Goal: Use online tool/utility: Utilize a website feature to perform a specific function

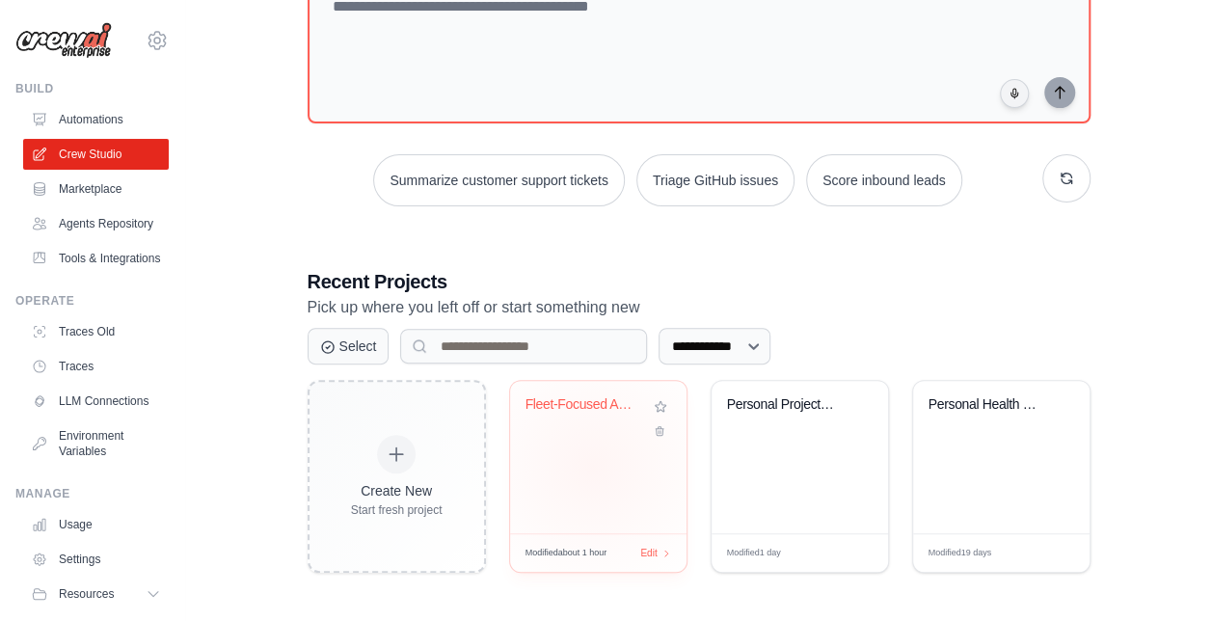
click at [593, 460] on div "Fleet-Focused Automotive Newsletter..." at bounding box center [598, 457] width 176 height 152
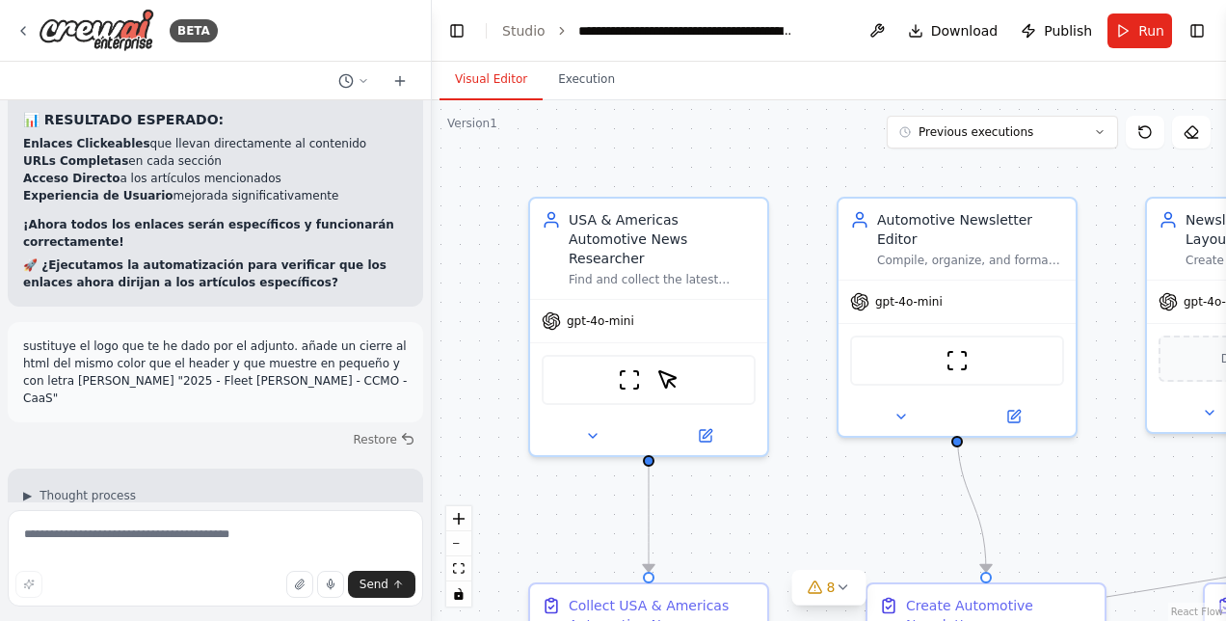
scroll to position [26133, 0]
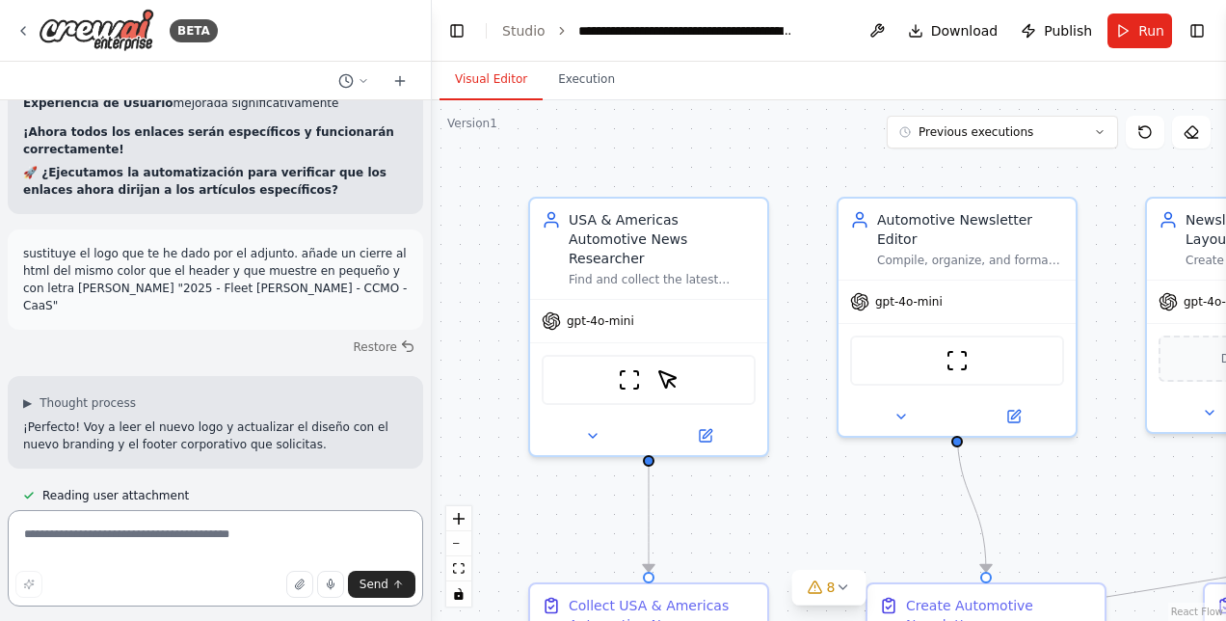
click at [107, 536] on textarea at bounding box center [215, 558] width 415 height 96
type textarea "*"
type textarea "**********"
paste textarea
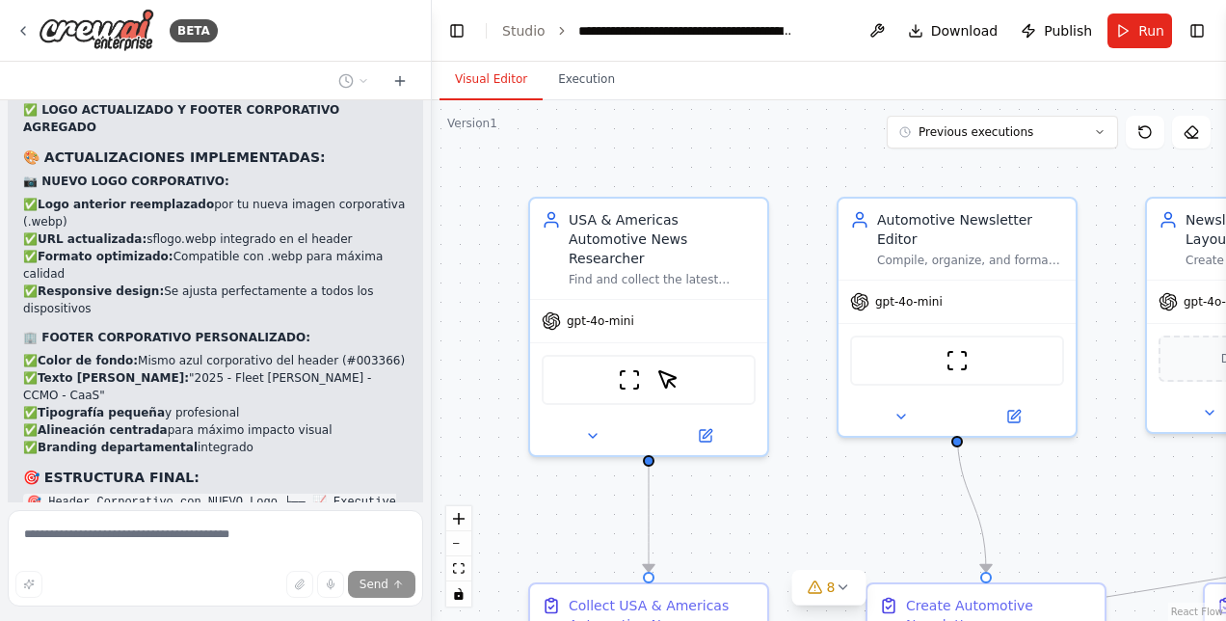
scroll to position [26760, 0]
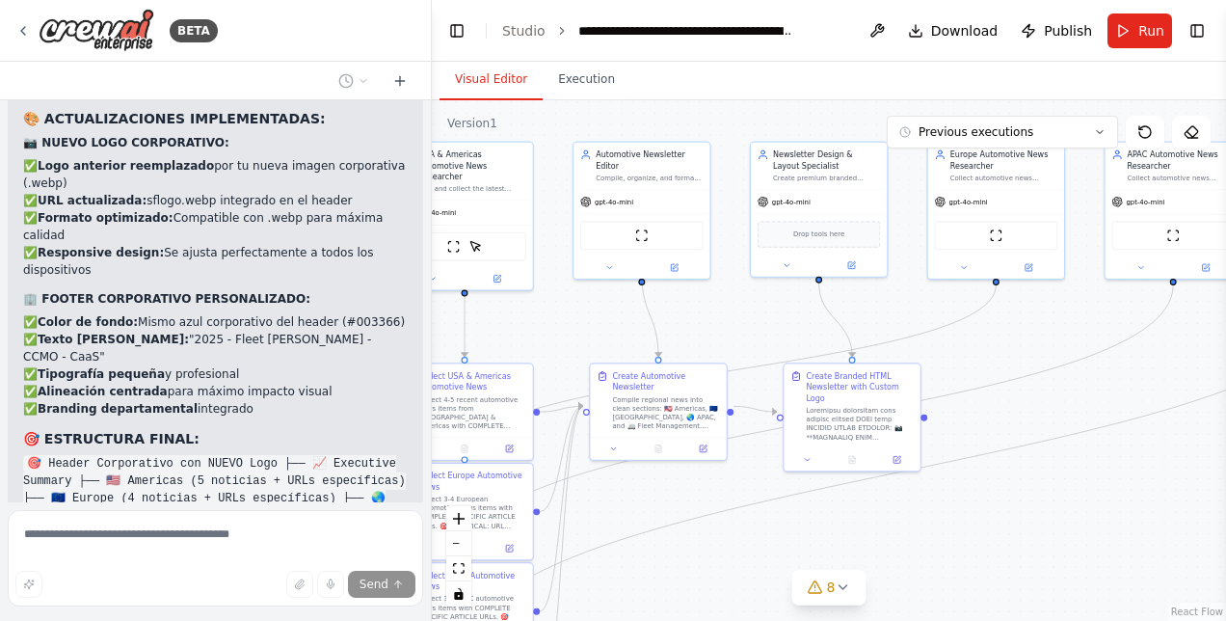
drag, startPoint x: 1053, startPoint y: 512, endPoint x: 742, endPoint y: 331, distance: 359.4
click at [742, 331] on div ".deletable-edge-delete-btn { width: 20px; height: 20px; border: 0px solid #ffff…" at bounding box center [829, 360] width 794 height 521
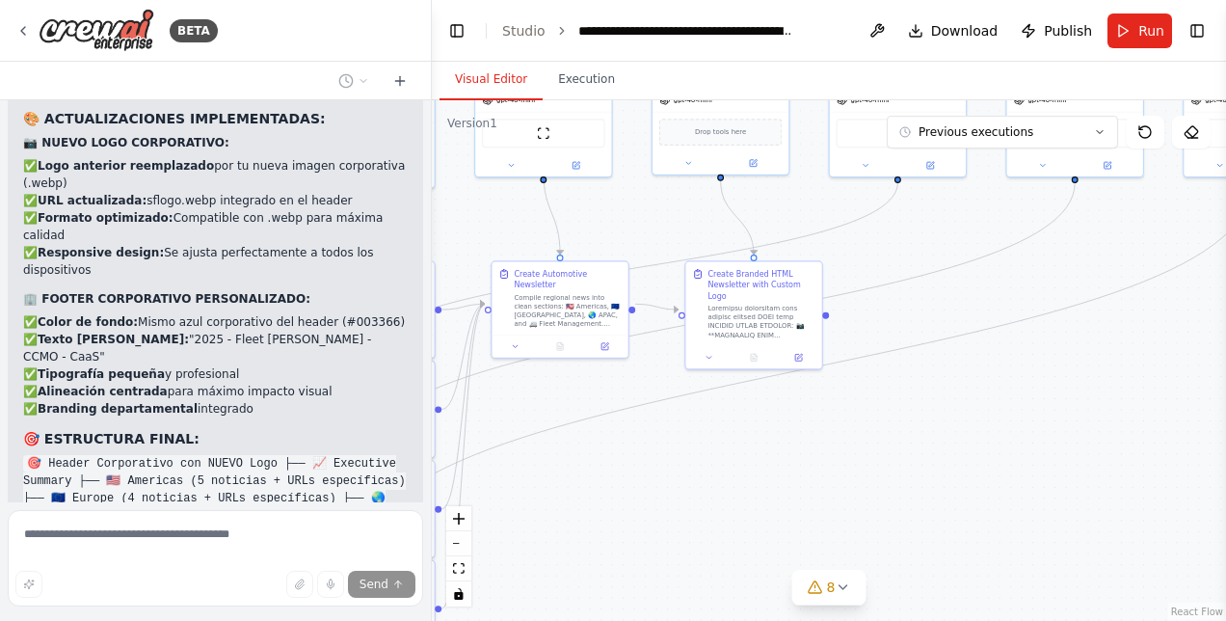
drag, startPoint x: 1016, startPoint y: 513, endPoint x: 1018, endPoint y: 414, distance: 98.3
click at [1018, 415] on div ".deletable-edge-delete-btn { width: 20px; height: 20px; border: 0px solid #ffff…" at bounding box center [829, 360] width 794 height 521
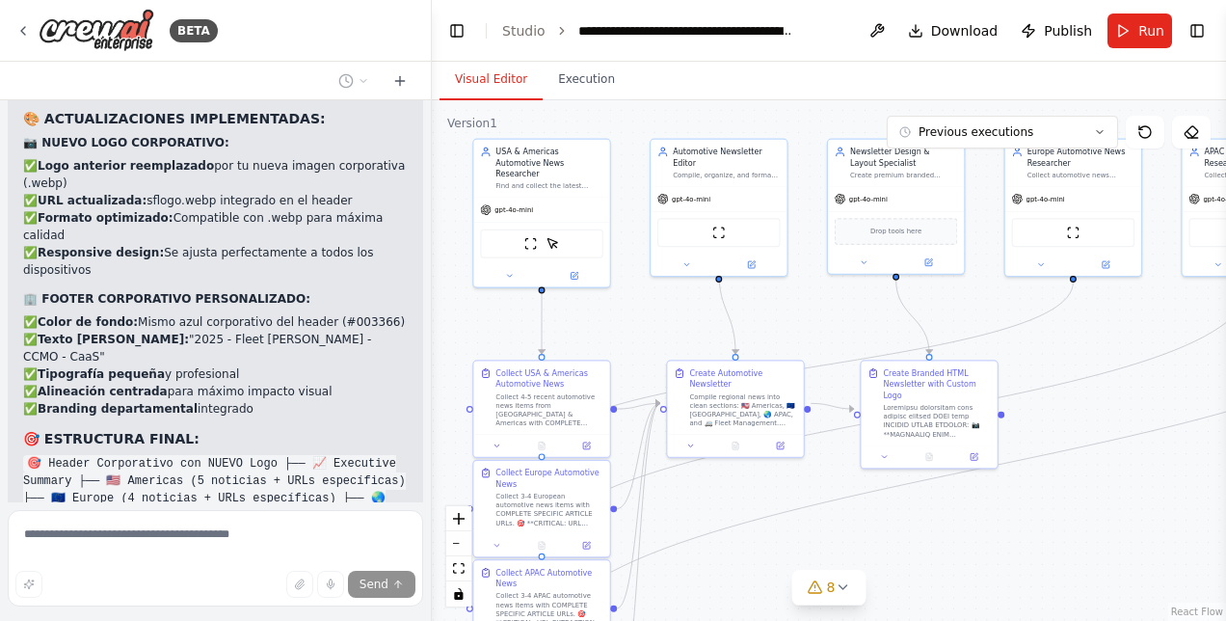
drag, startPoint x: 633, startPoint y: 507, endPoint x: 757, endPoint y: 612, distance: 162.1
click at [757, 612] on div ".deletable-edge-delete-btn { width: 20px; height: 20px; border: 0px solid #ffff…" at bounding box center [829, 360] width 794 height 521
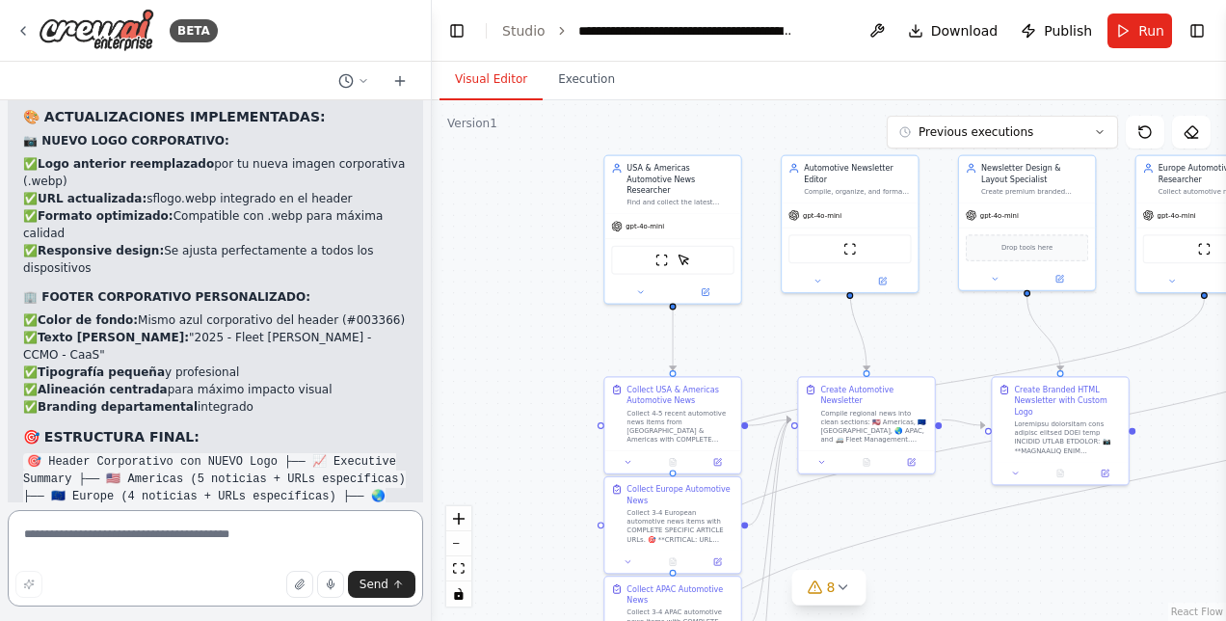
drag, startPoint x: 632, startPoint y: 332, endPoint x: 763, endPoint y: 348, distance: 132.1
click at [763, 348] on div ".deletable-edge-delete-btn { width: 20px; height: 20px; border: 0px solid #ffff…" at bounding box center [829, 360] width 794 height 521
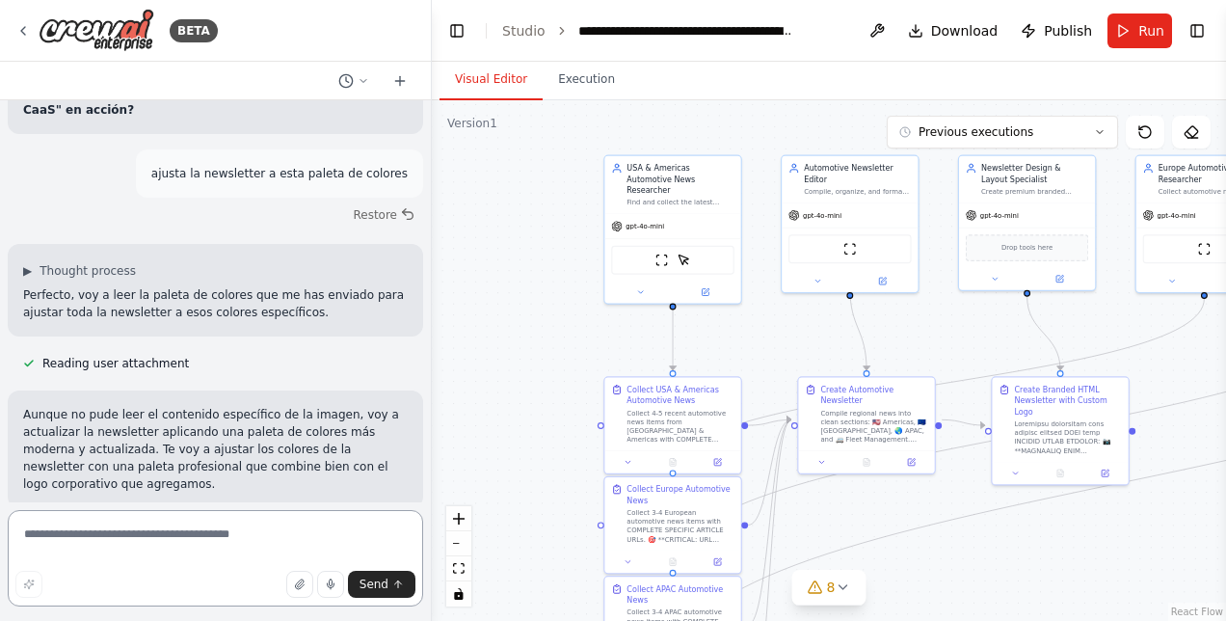
scroll to position [27620, 0]
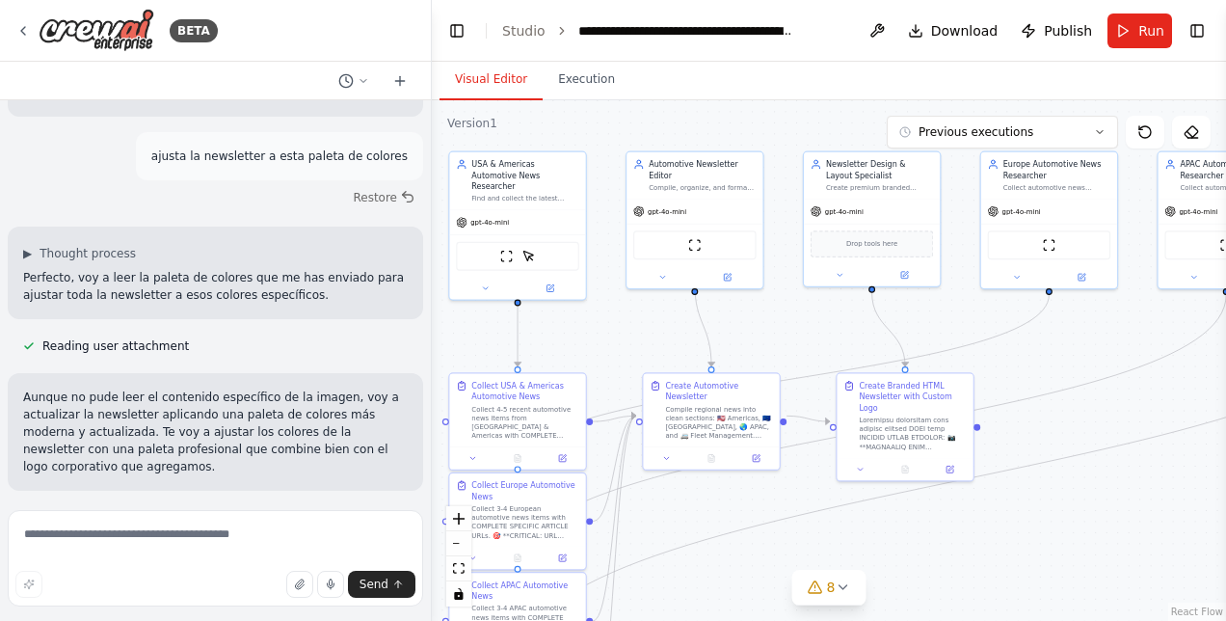
drag, startPoint x: 1030, startPoint y: 540, endPoint x: 875, endPoint y: 536, distance: 155.2
click at [875, 536] on div ".deletable-edge-delete-btn { width: 20px; height: 20px; border: 0px solid #ffff…" at bounding box center [829, 360] width 794 height 521
click at [102, 531] on textarea at bounding box center [215, 558] width 415 height 96
drag, startPoint x: 970, startPoint y: 384, endPoint x: 957, endPoint y: 381, distance: 12.9
click at [957, 381] on div "Create Branded HTML Newsletter with Custom Logo" at bounding box center [894, 413] width 136 height 84
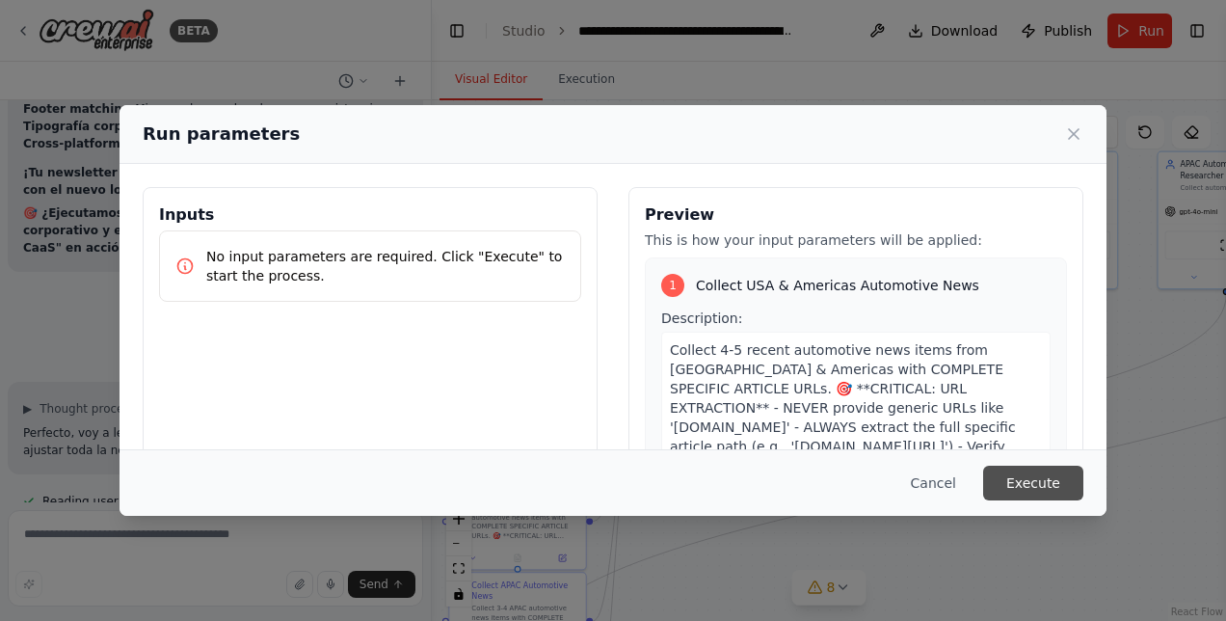
click at [1048, 486] on button "Execute" at bounding box center [1033, 483] width 100 height 35
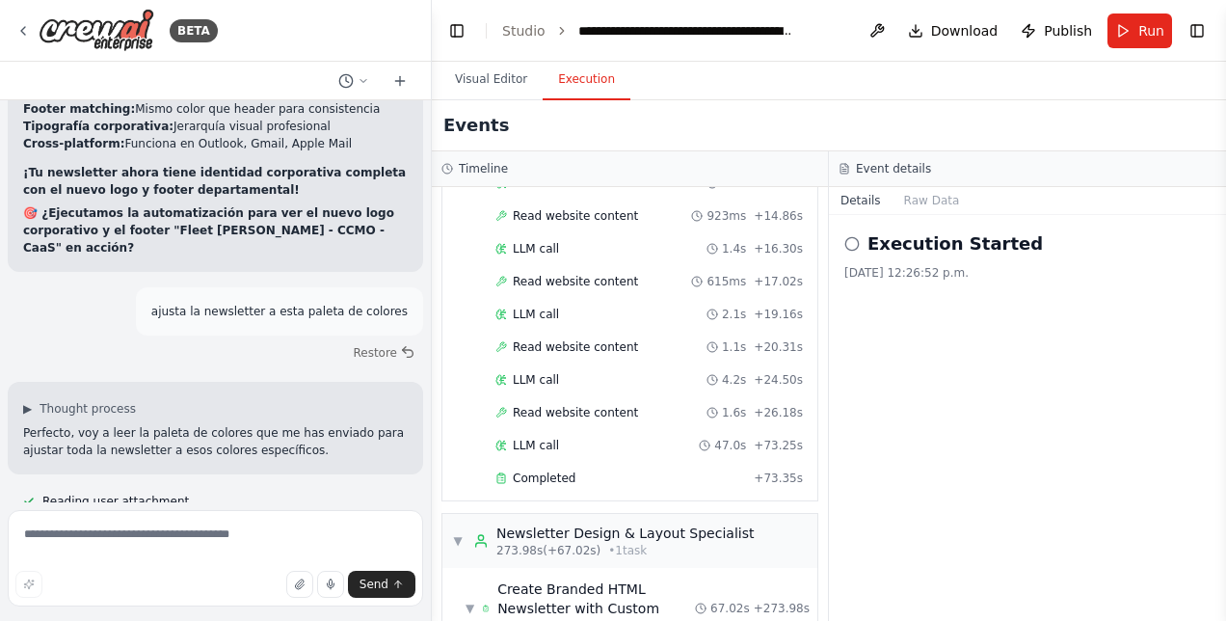
scroll to position [27620, 0]
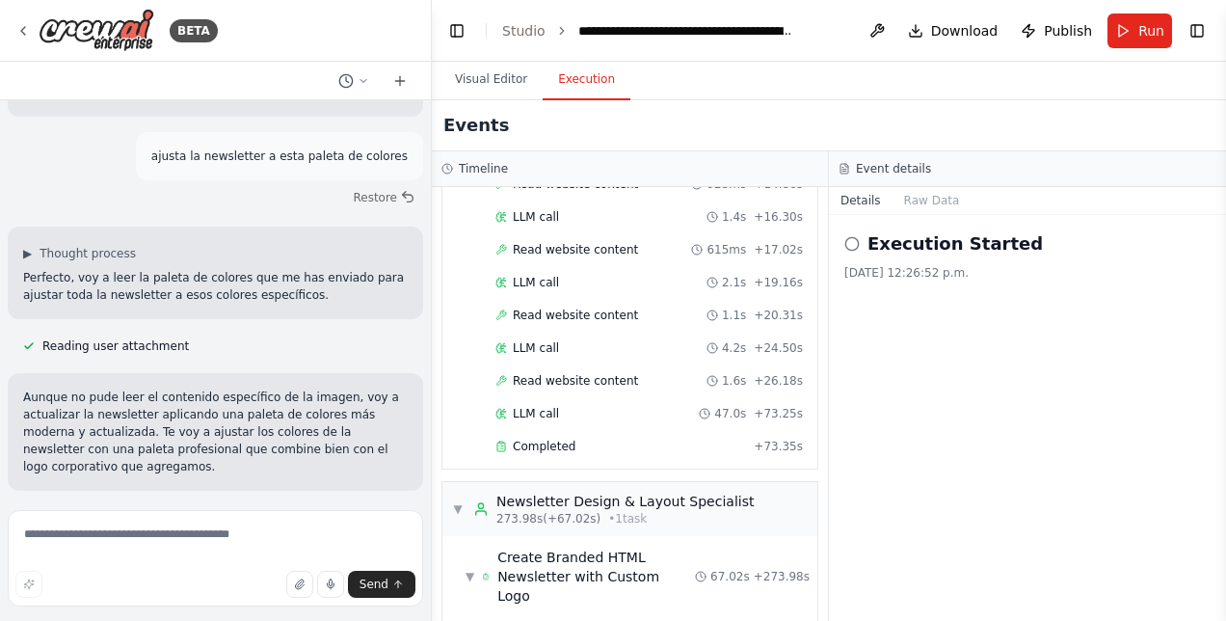
click at [485, 87] on button "Visual Editor" at bounding box center [491, 80] width 103 height 40
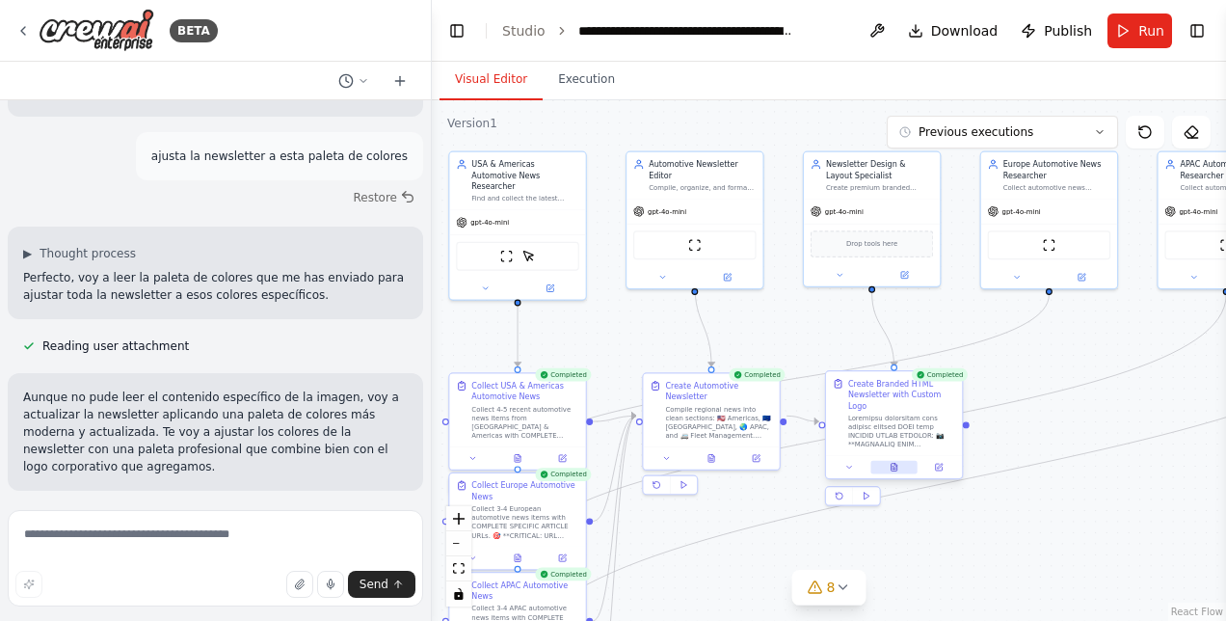
click at [896, 461] on button at bounding box center [893, 467] width 47 height 13
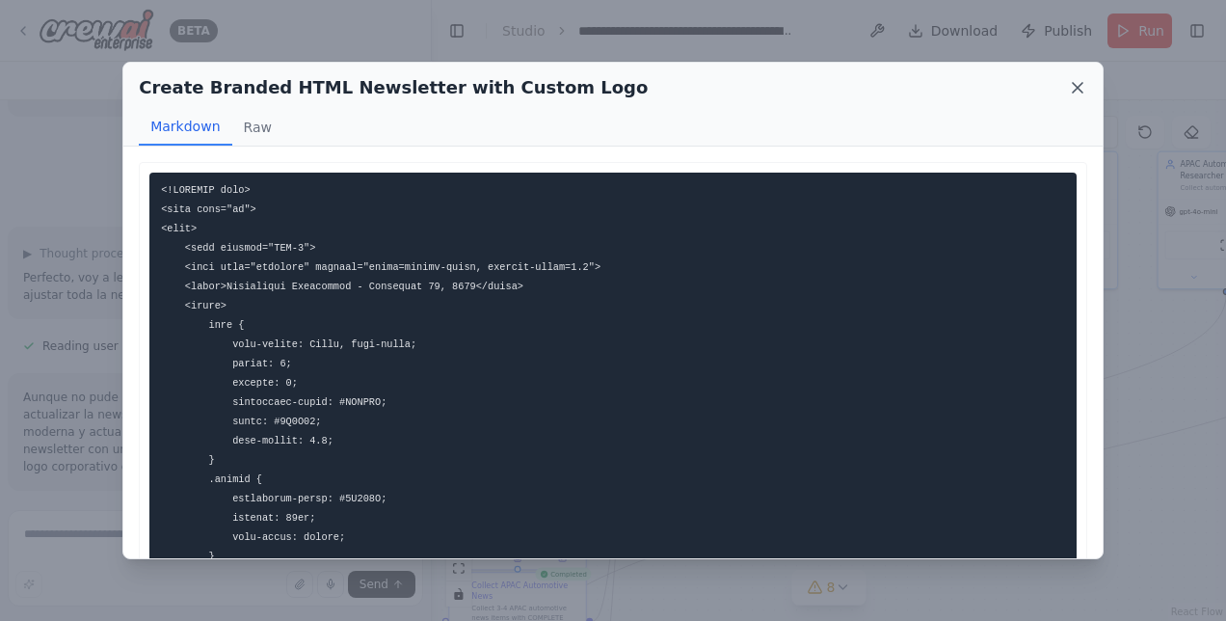
click at [1076, 78] on icon at bounding box center [1077, 87] width 19 height 19
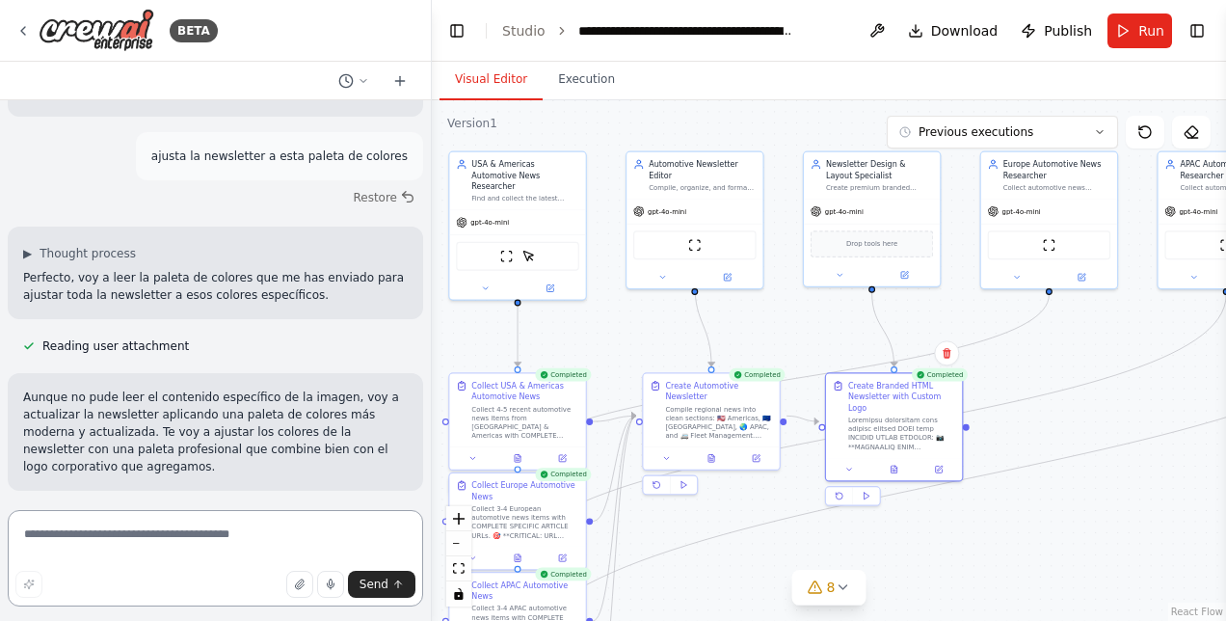
click at [96, 544] on textarea at bounding box center [215, 558] width 415 height 96
paste textarea "*"
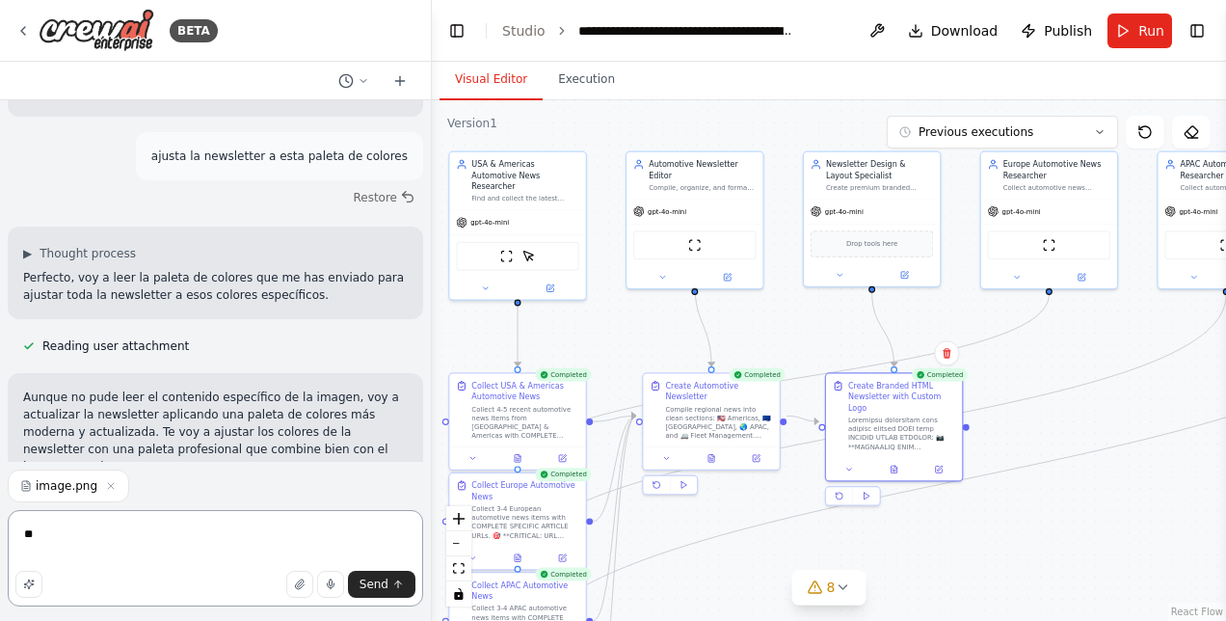
type textarea "*"
type textarea "**********"
click at [369, 584] on span "Send" at bounding box center [374, 583] width 29 height 15
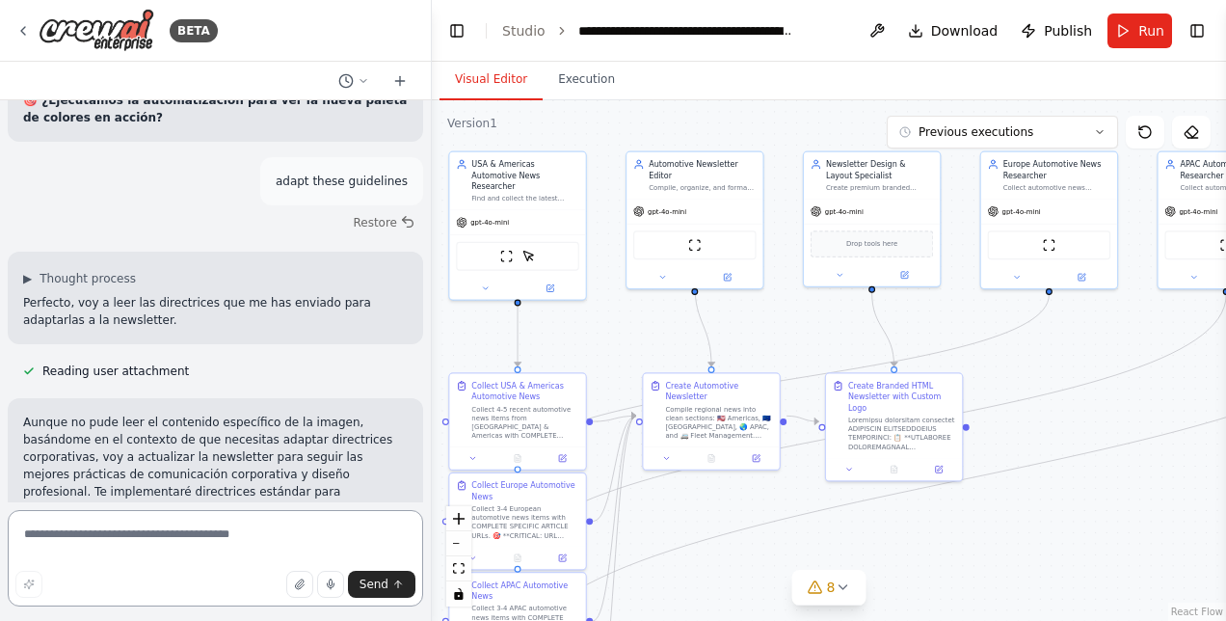
scroll to position [29031, 0]
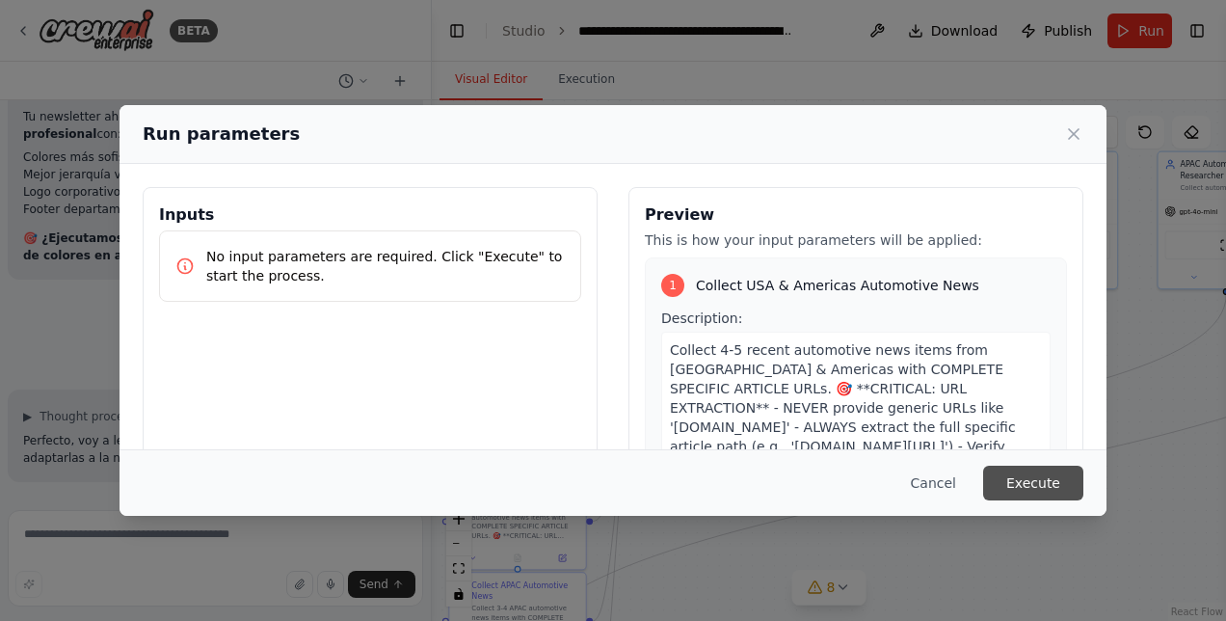
click at [1051, 487] on button "Execute" at bounding box center [1033, 483] width 100 height 35
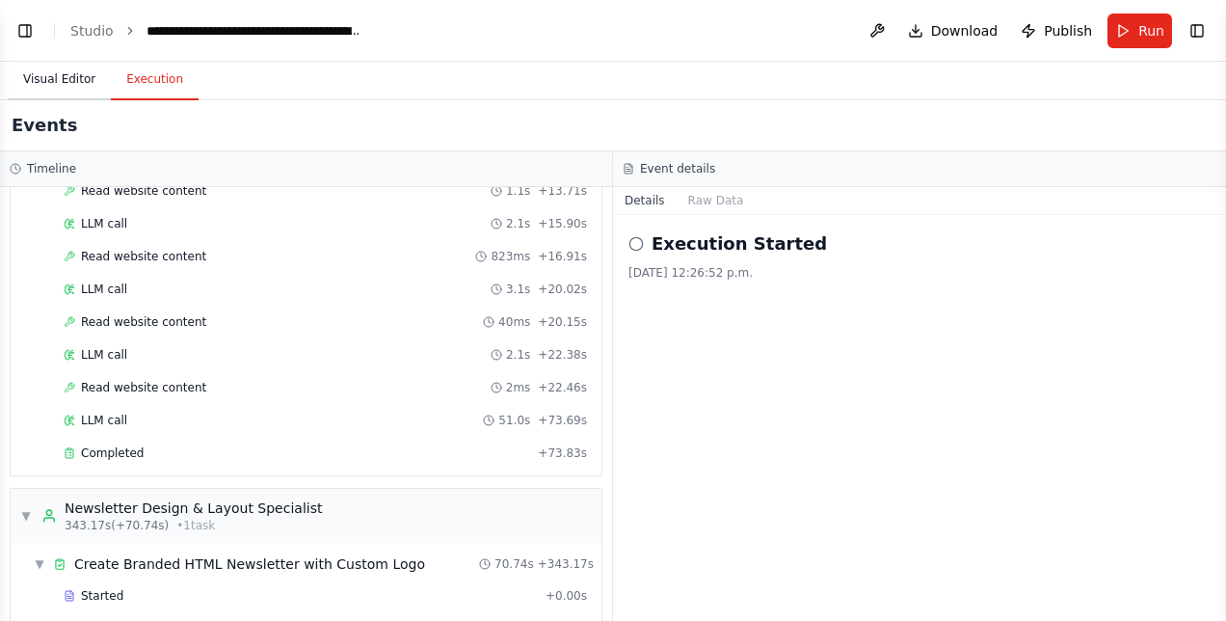
click at [76, 85] on button "Visual Editor" at bounding box center [59, 80] width 103 height 40
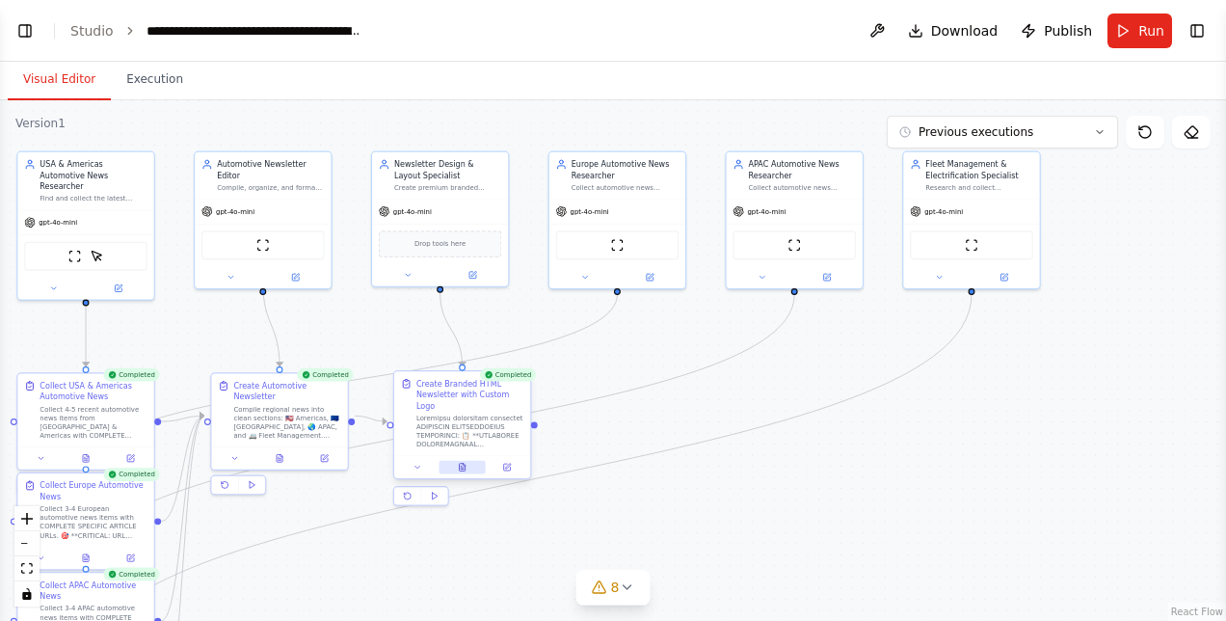
click at [458, 463] on icon at bounding box center [462, 467] width 9 height 9
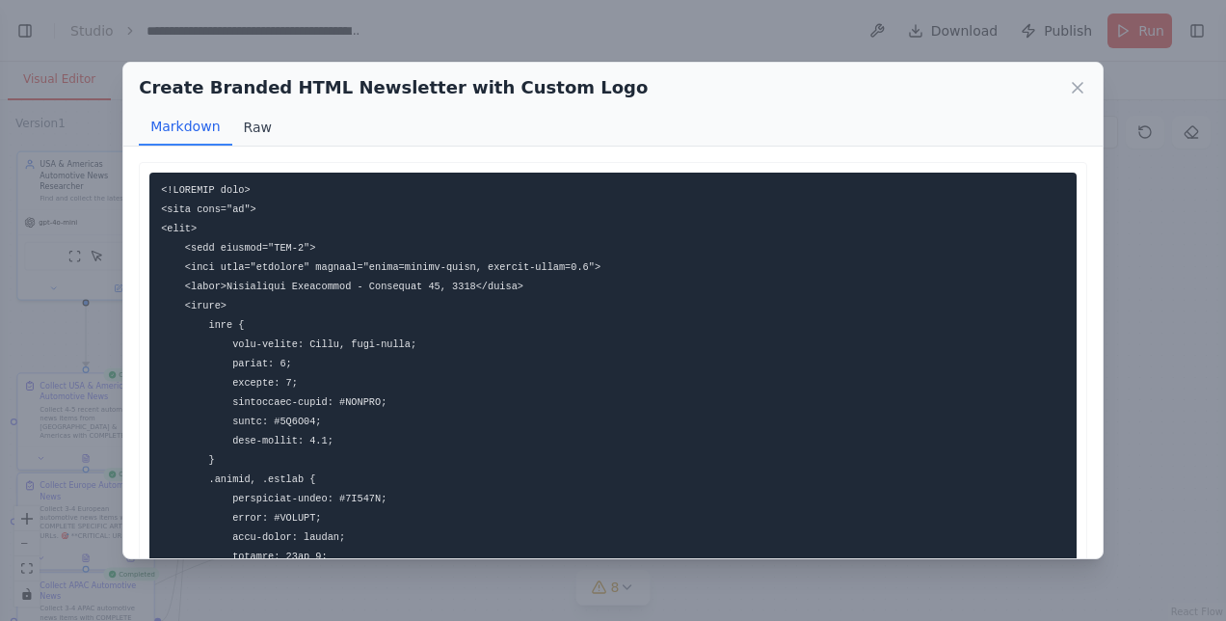
click at [251, 125] on button "Raw" at bounding box center [257, 127] width 51 height 37
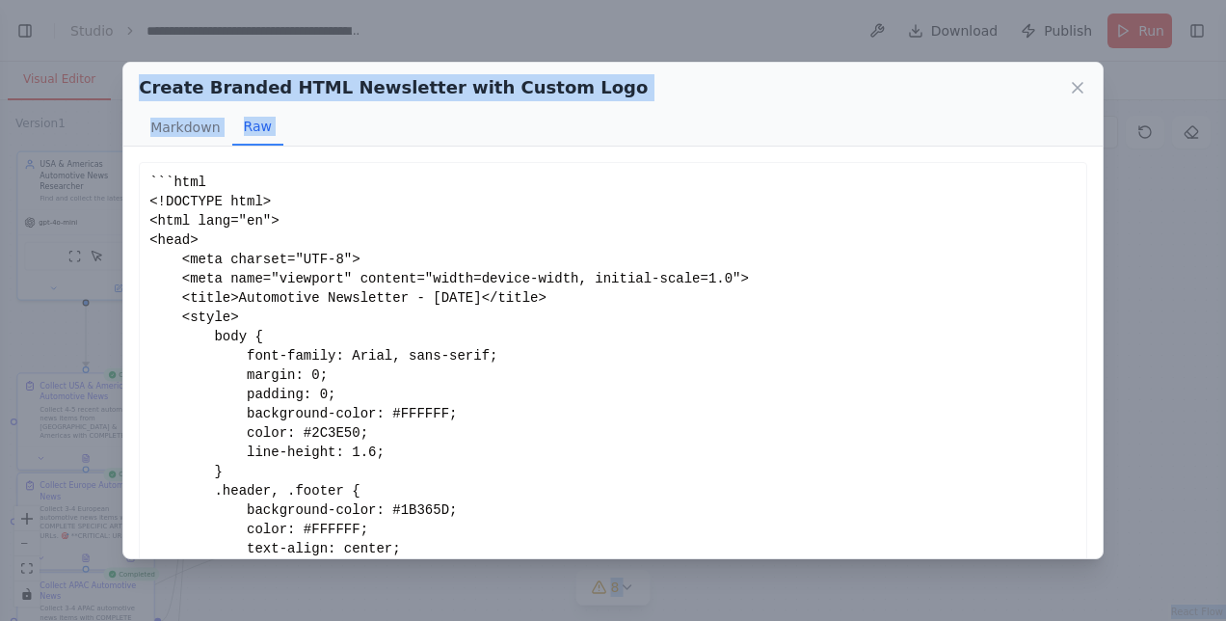
scroll to position [430, 0]
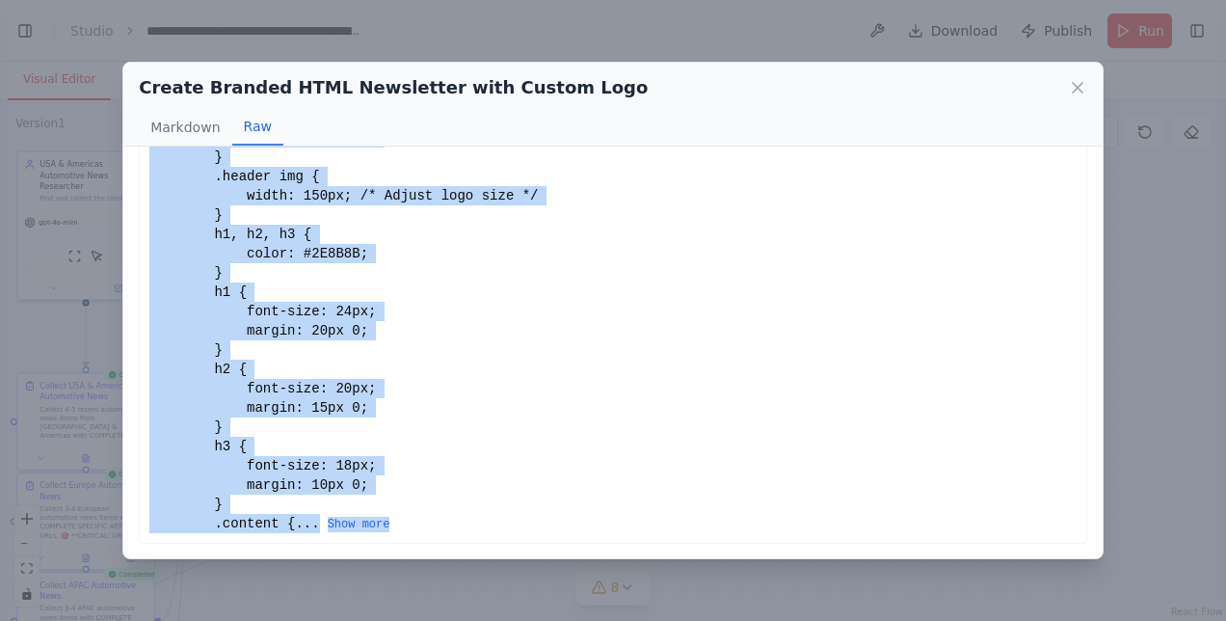
drag, startPoint x: 149, startPoint y: 179, endPoint x: 465, endPoint y: 521, distance: 465.2
click at [465, 521] on div "```html <!DOCTYPE html> <html lang="en"> <head> <meta charset="UTF-8"> <meta na…" at bounding box center [612, 138] width 927 height 790
drag, startPoint x: 465, startPoint y: 521, endPoint x: 353, endPoint y: 530, distance: 112.2
click at [353, 530] on button "Show more" at bounding box center [359, 524] width 63 height 15
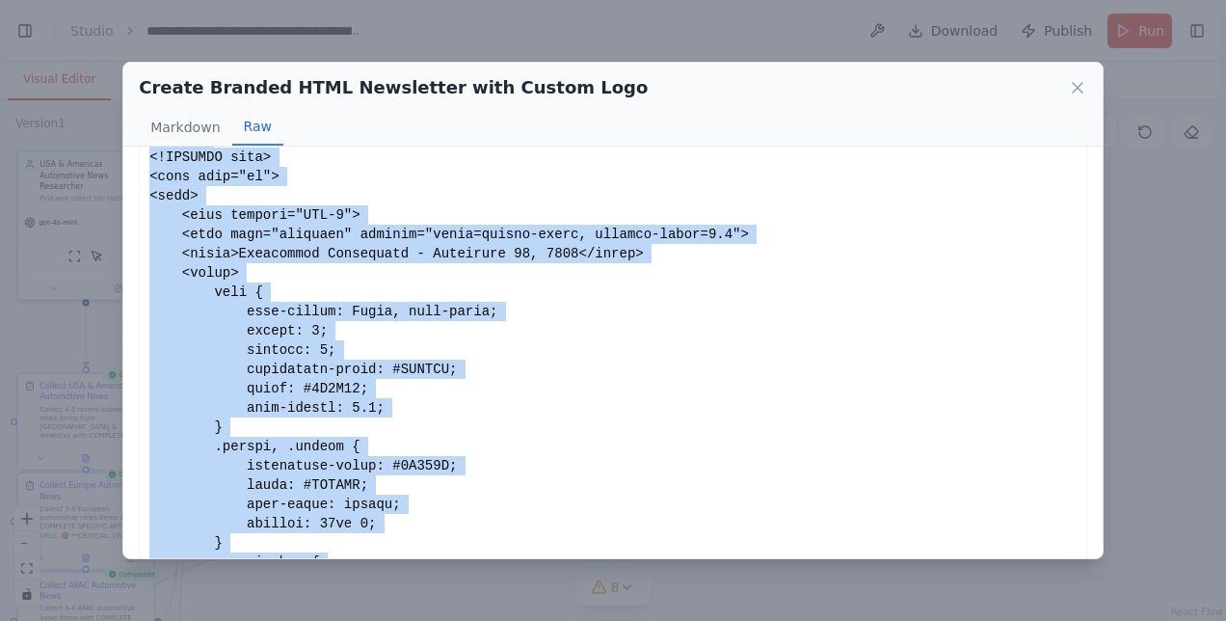
scroll to position [0, 0]
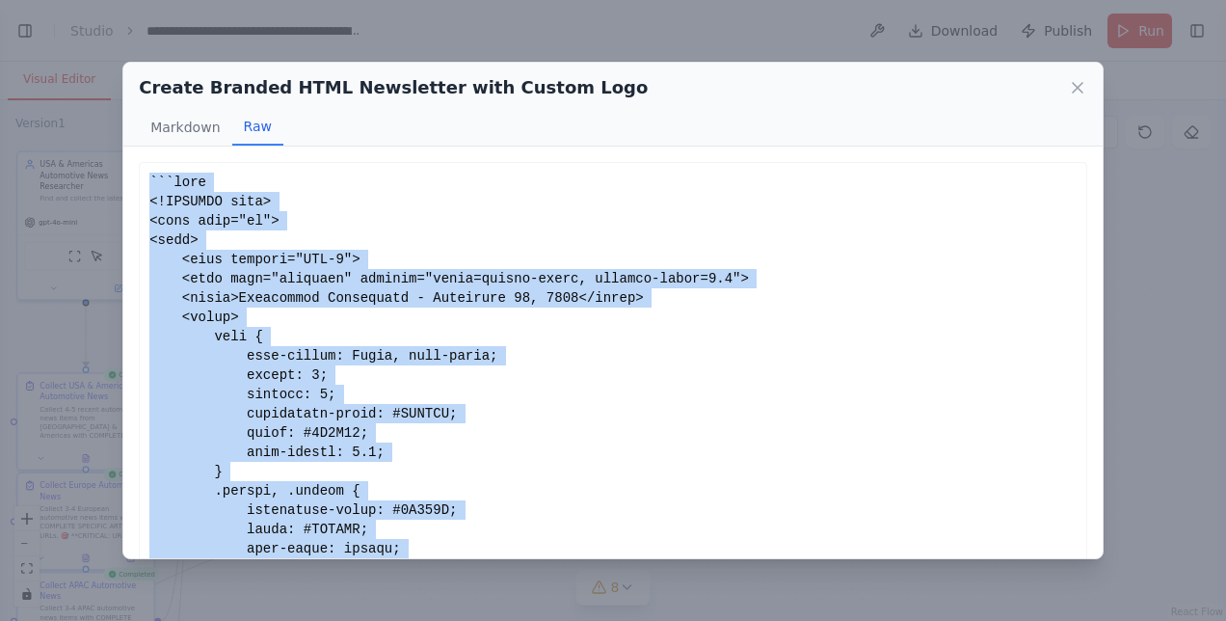
click at [1070, 86] on icon at bounding box center [1077, 87] width 19 height 19
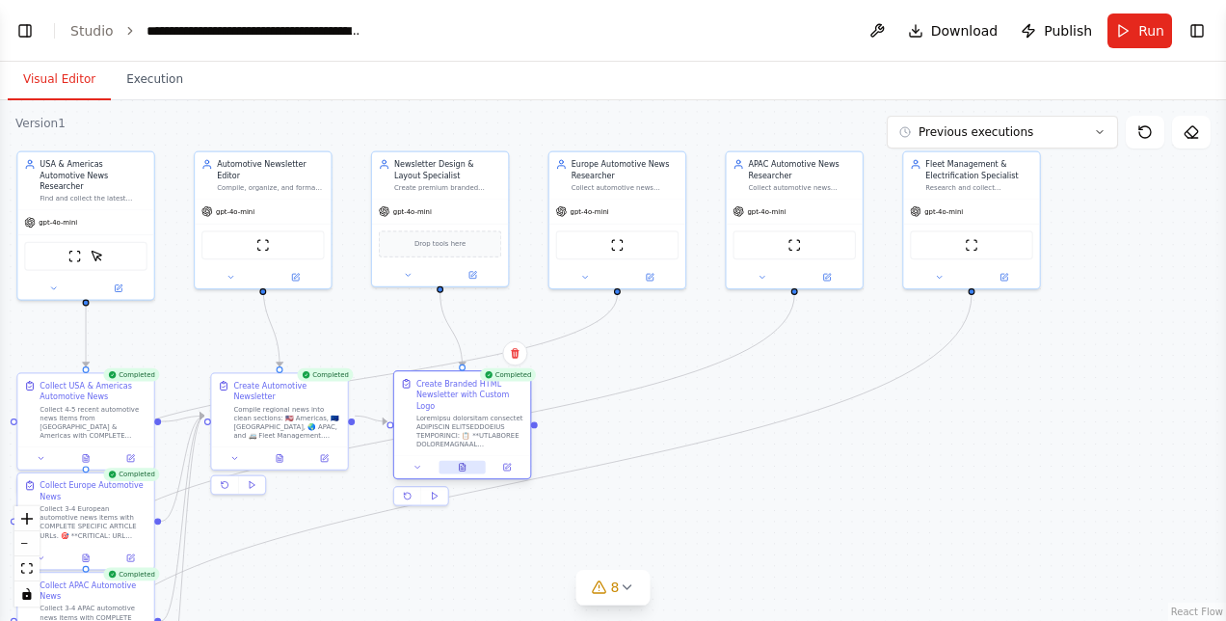
click at [468, 461] on button at bounding box center [462, 467] width 47 height 13
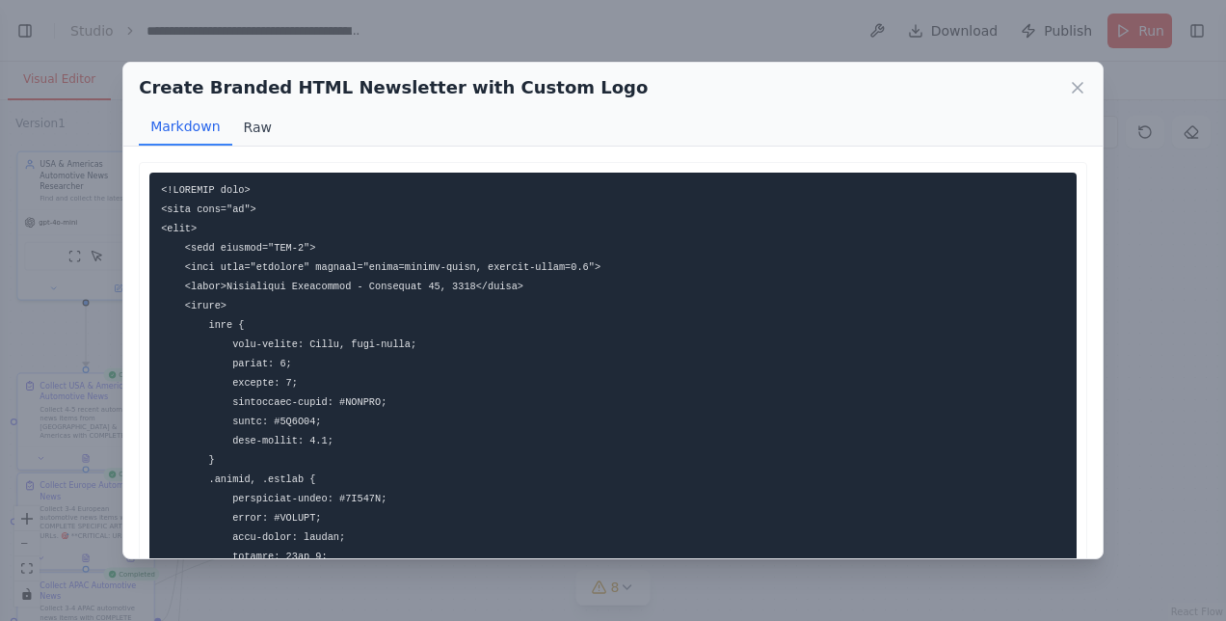
click at [251, 125] on button "Raw" at bounding box center [257, 127] width 51 height 37
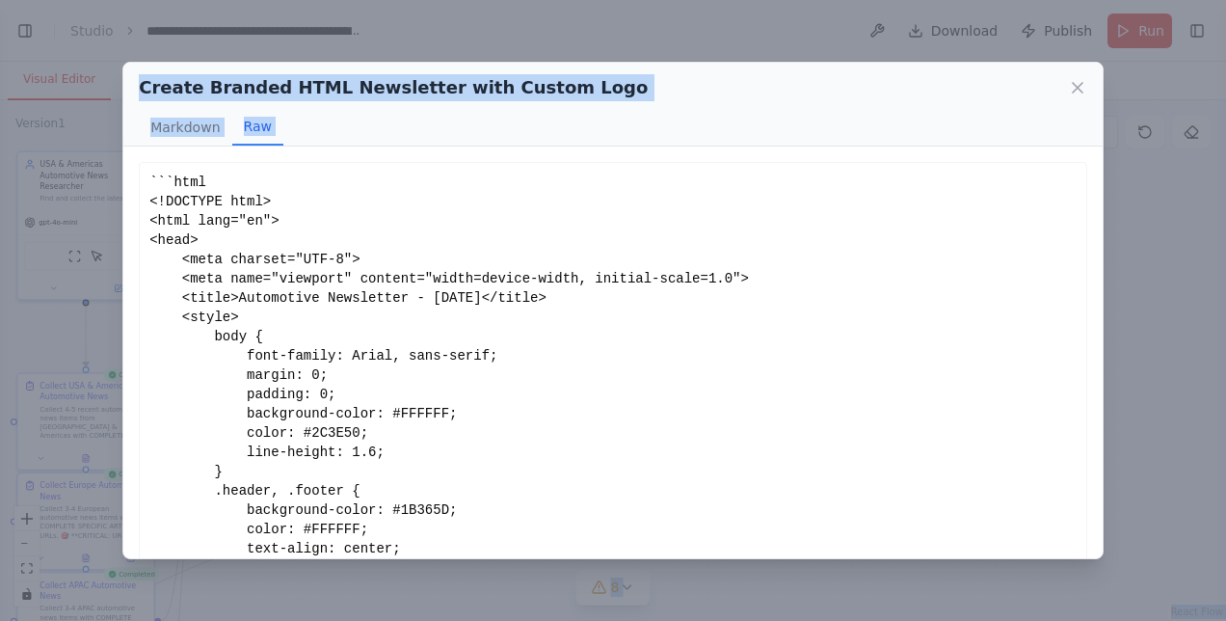
scroll to position [430, 0]
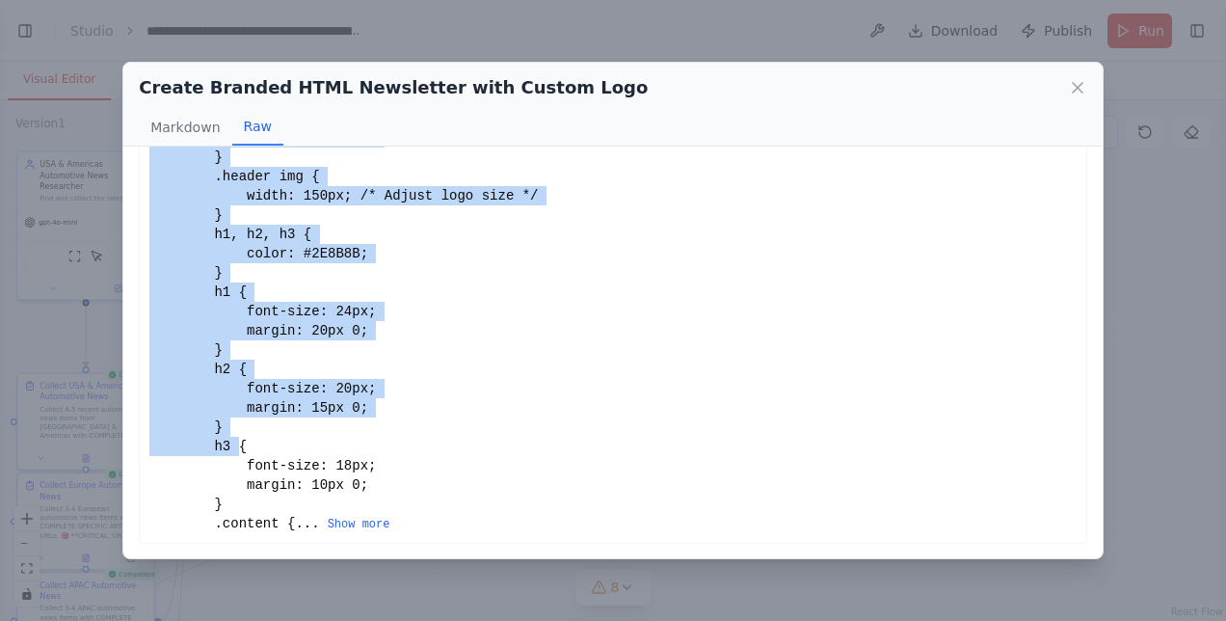
drag, startPoint x: 150, startPoint y: 175, endPoint x: 355, endPoint y: 417, distance: 316.7
click at [355, 417] on div "```html <!DOCTYPE html> <html lang="en"> <head> <meta charset="UTF-8"> <meta na…" at bounding box center [612, 138] width 927 height 790
click at [1072, 83] on icon at bounding box center [1077, 87] width 19 height 19
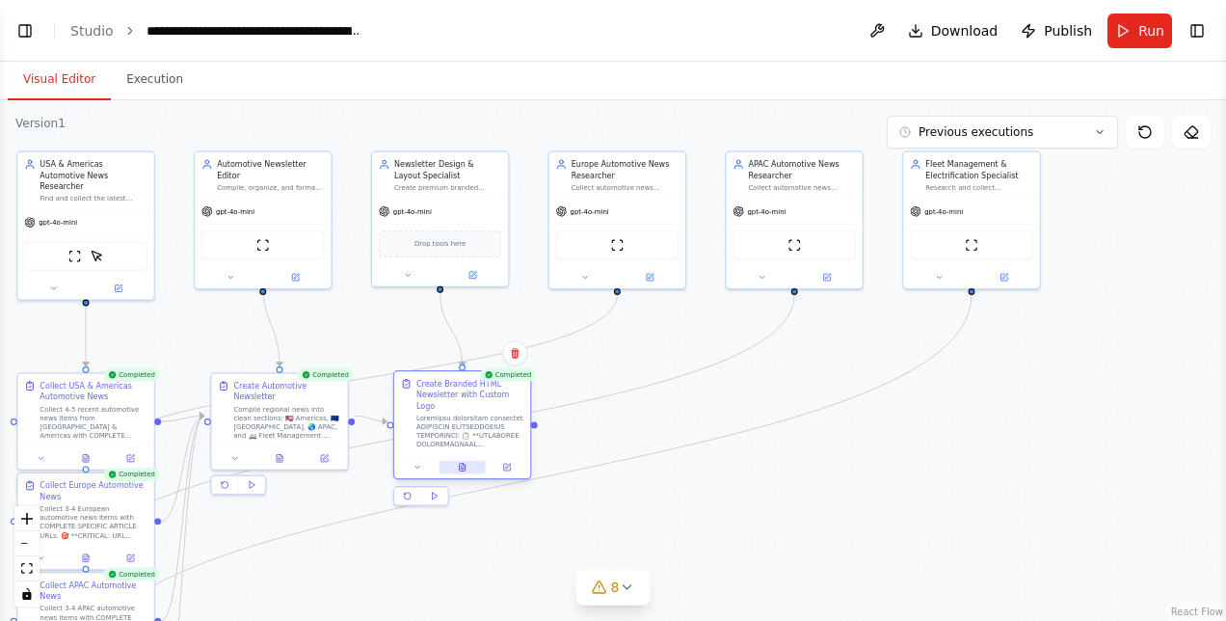
click at [465, 464] on icon at bounding box center [463, 468] width 6 height 8
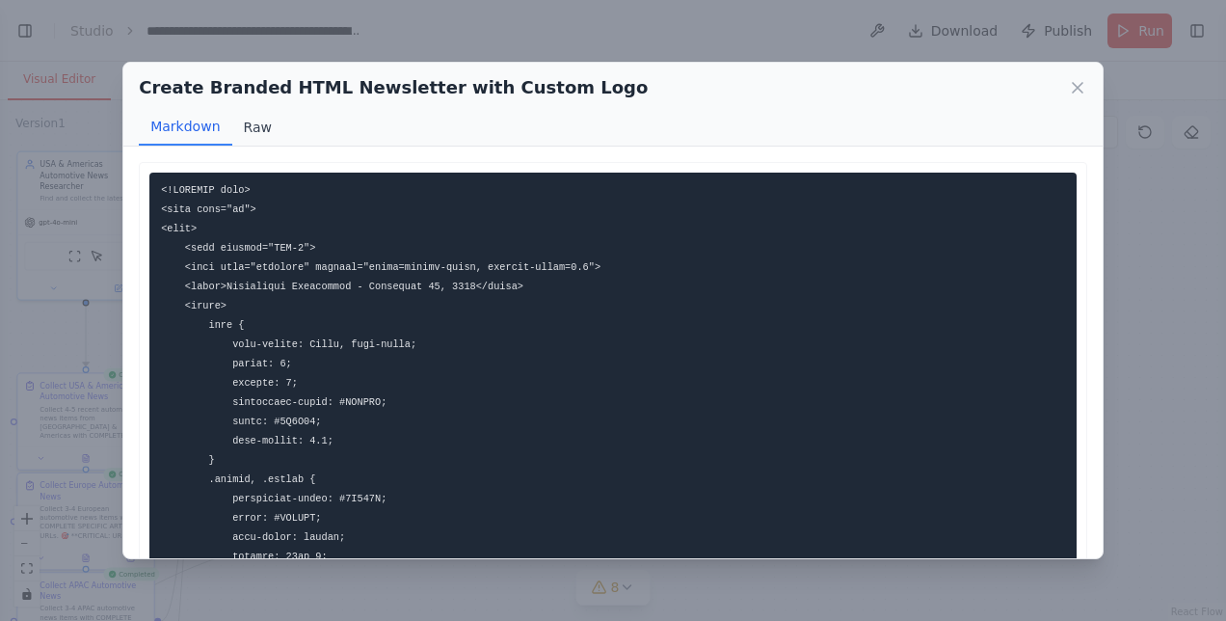
click at [264, 127] on button "Raw" at bounding box center [257, 127] width 51 height 37
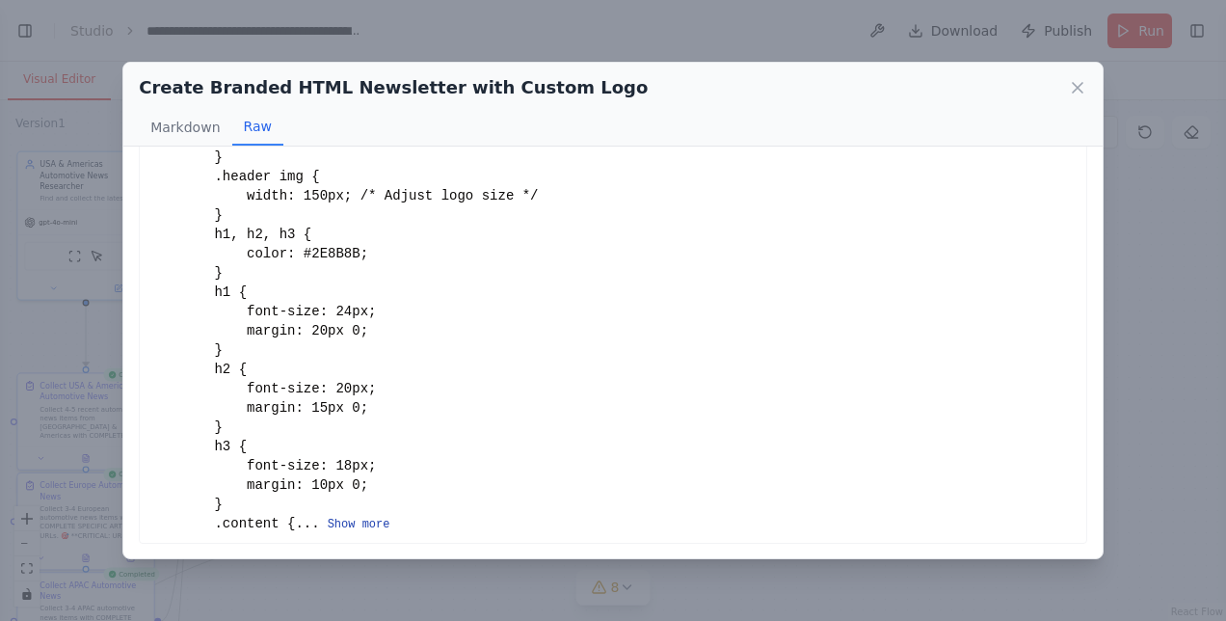
click at [357, 525] on button "Show more" at bounding box center [359, 524] width 63 height 15
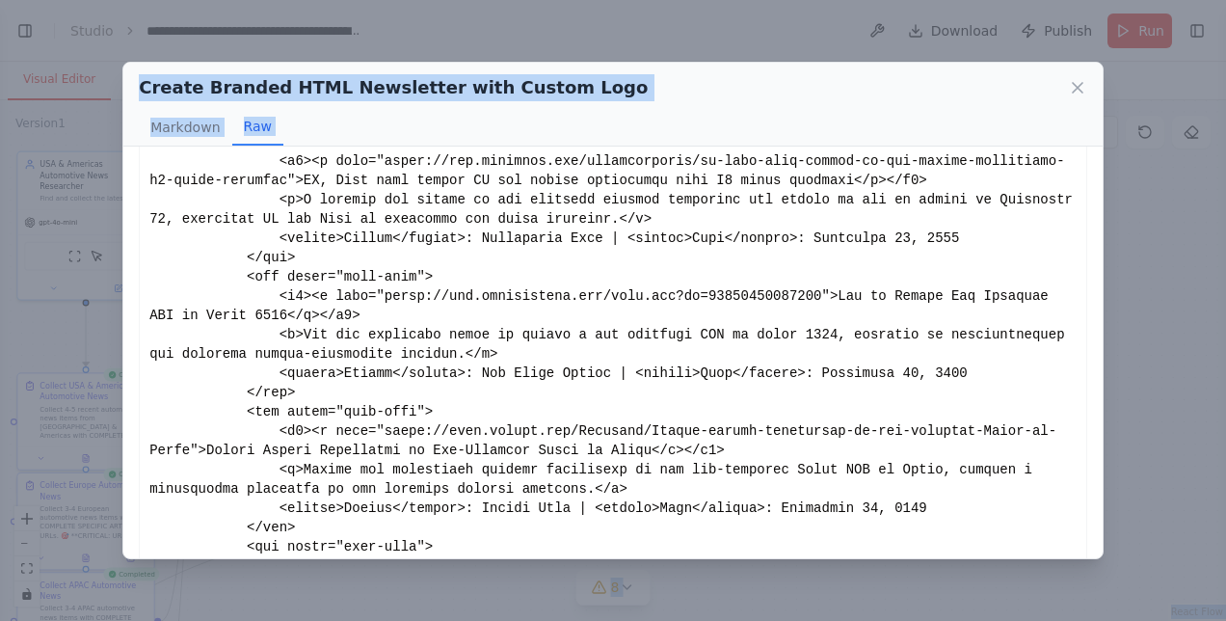
scroll to position [4030, 0]
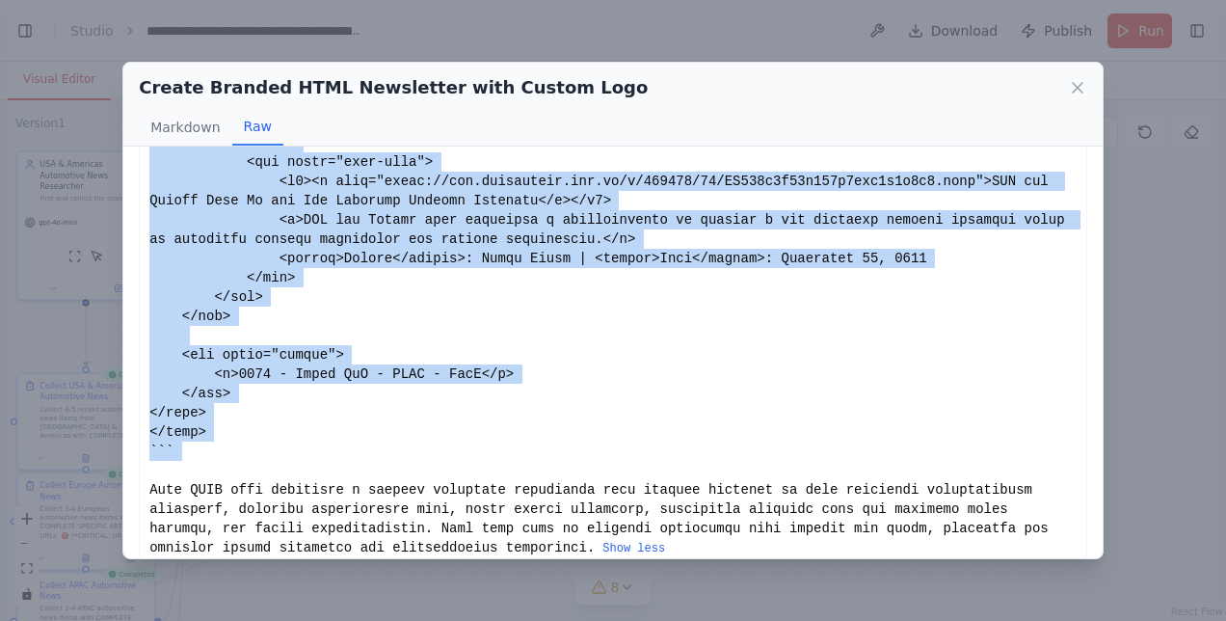
drag, startPoint x: 150, startPoint y: 176, endPoint x: 388, endPoint y: 424, distance: 343.6
copy div "```html <!DOCTYPE html> <html lang="en"> <head> <meta charset="UTF-8"> <meta na…"
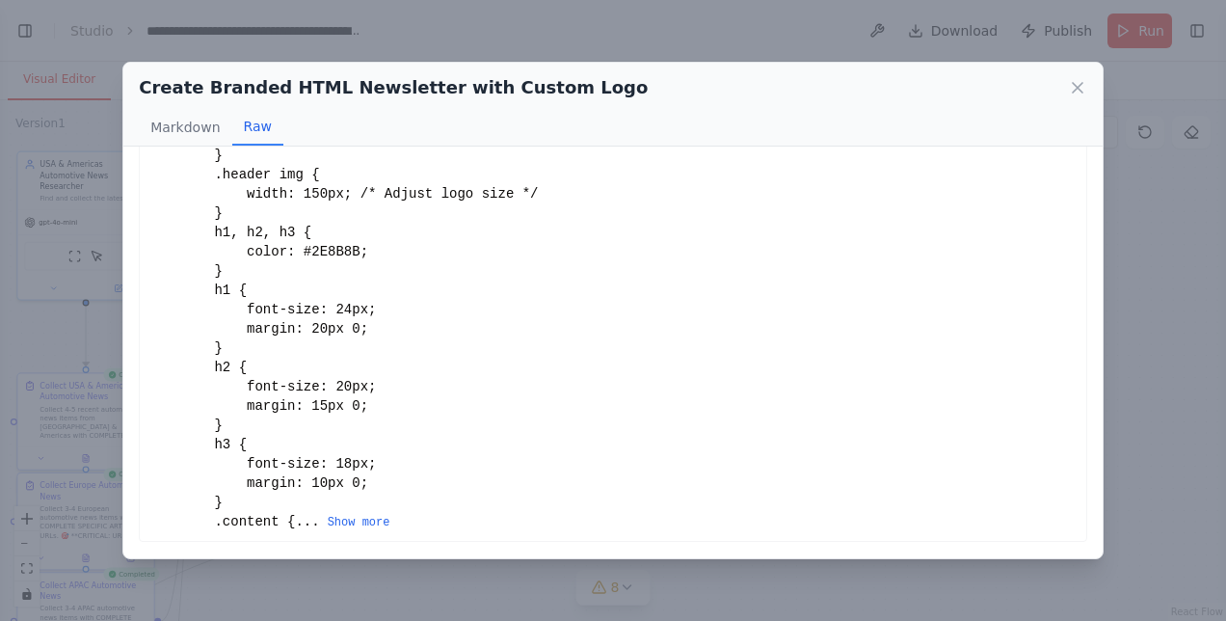
scroll to position [430, 0]
click at [1071, 83] on icon at bounding box center [1077, 87] width 19 height 19
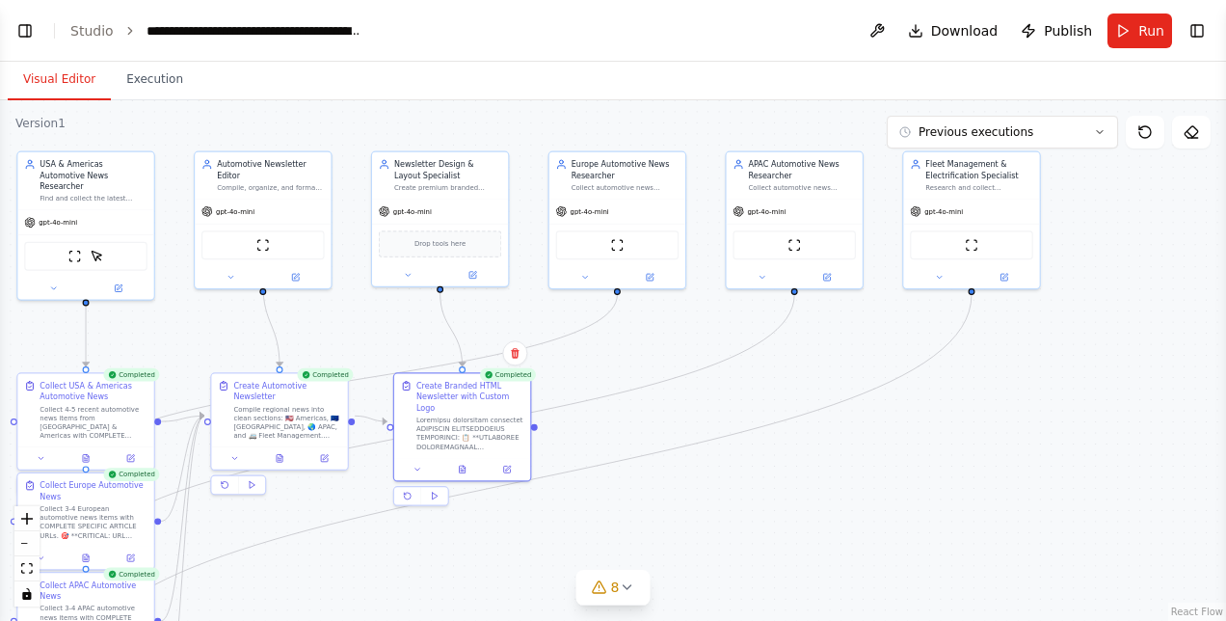
click at [38, 68] on button "Visual Editor" at bounding box center [59, 80] width 103 height 40
click at [150, 77] on button "Execution" at bounding box center [155, 80] width 88 height 40
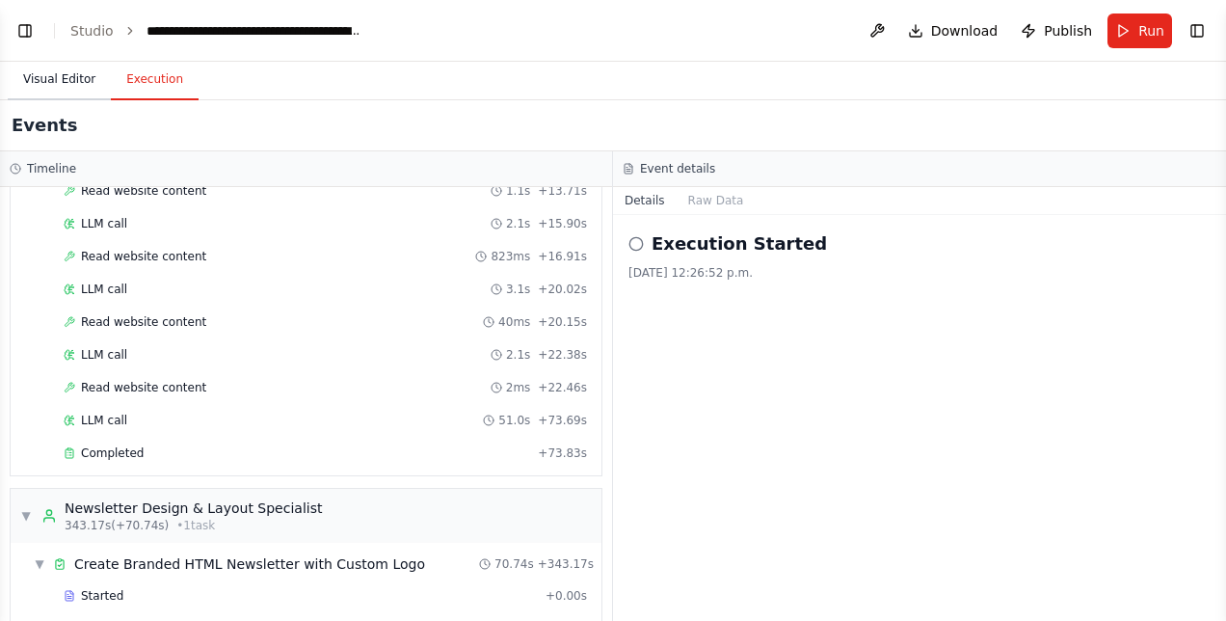
click at [66, 76] on button "Visual Editor" at bounding box center [59, 80] width 103 height 40
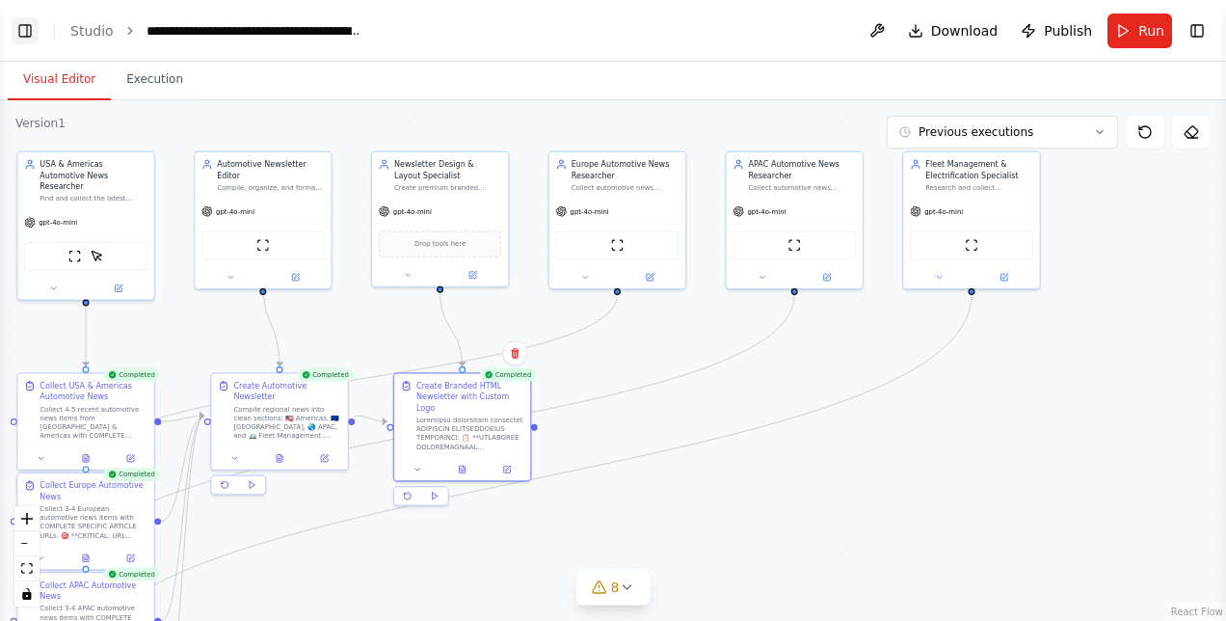
click at [22, 30] on button "Toggle Left Sidebar" at bounding box center [25, 30] width 27 height 27
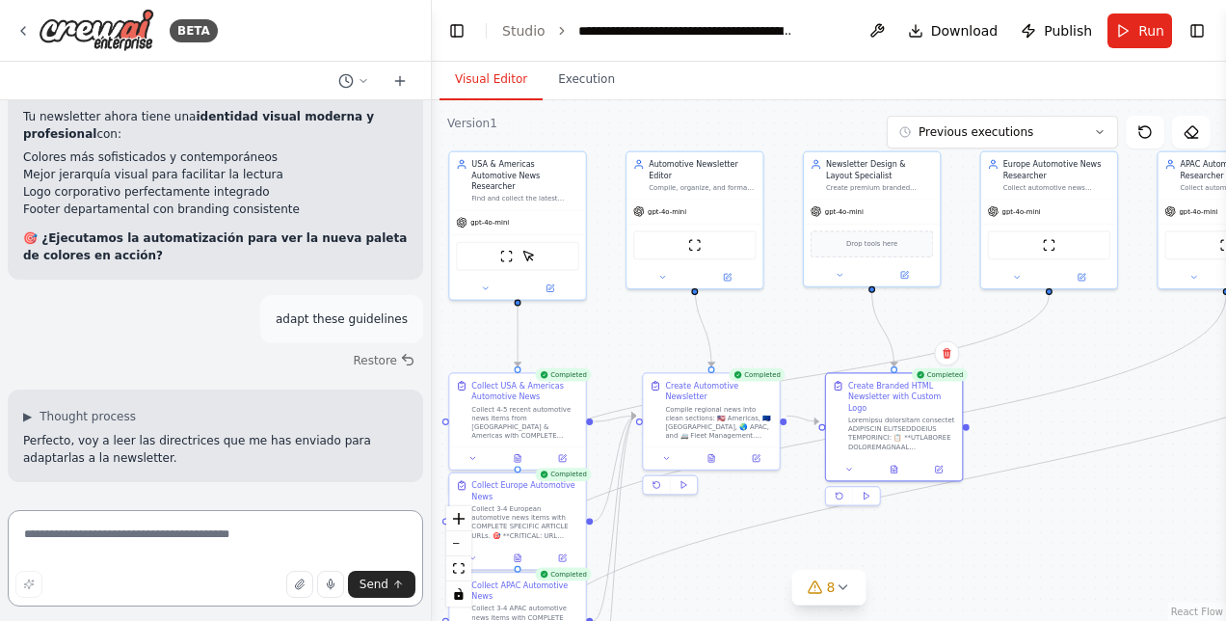
click at [168, 518] on textarea at bounding box center [215, 558] width 415 height 96
click at [174, 537] on textarea at bounding box center [215, 558] width 415 height 96
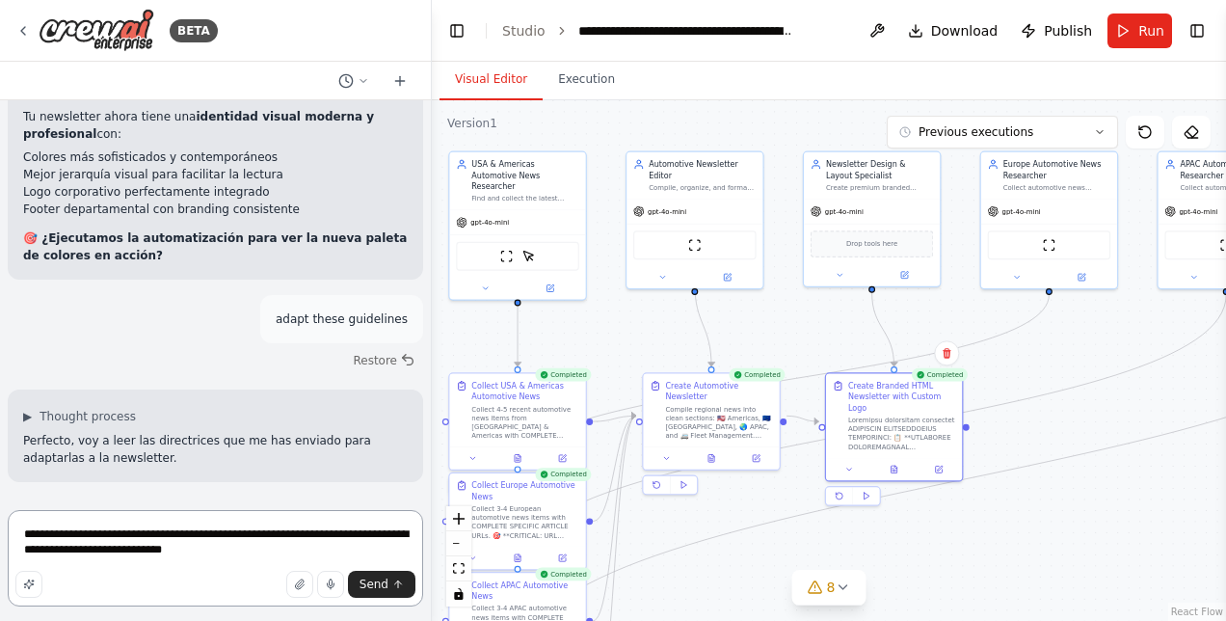
type textarea "**********"
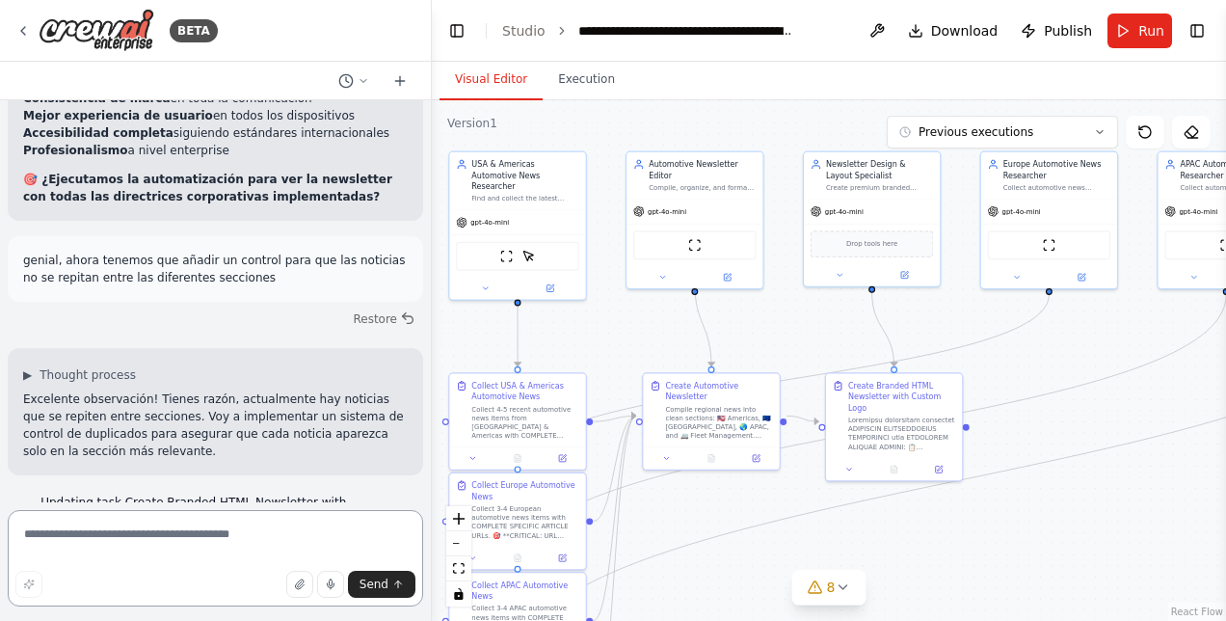
scroll to position [30485, 0]
